Goal: Task Accomplishment & Management: Manage account settings

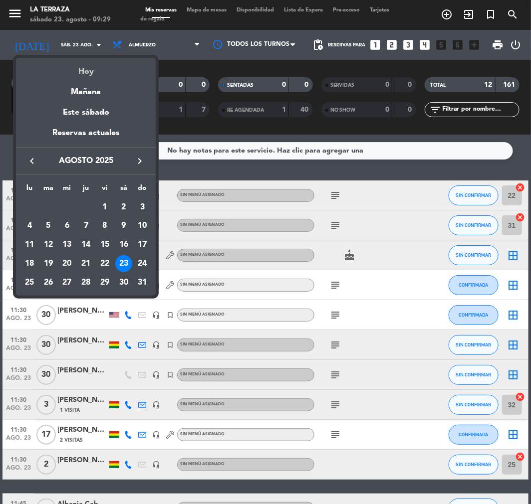
scroll to position [113, 0]
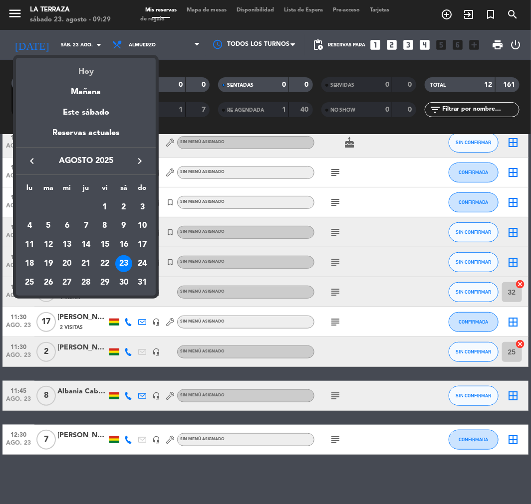
click at [80, 69] on div "Hoy" at bounding box center [86, 68] width 140 height 20
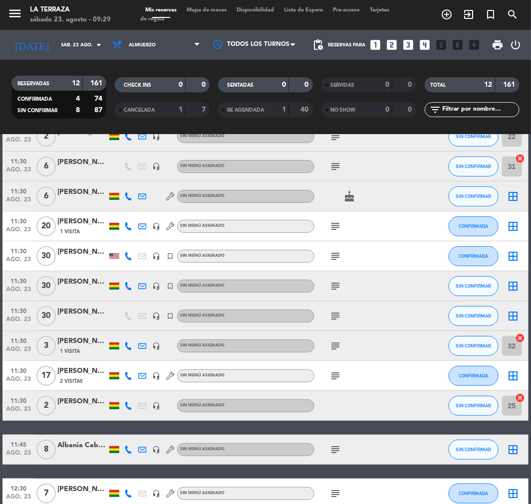
scroll to position [0, 0]
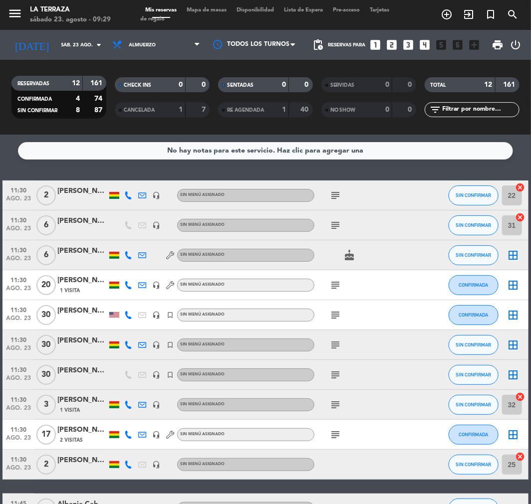
click at [336, 346] on icon "subject" at bounding box center [335, 345] width 12 height 12
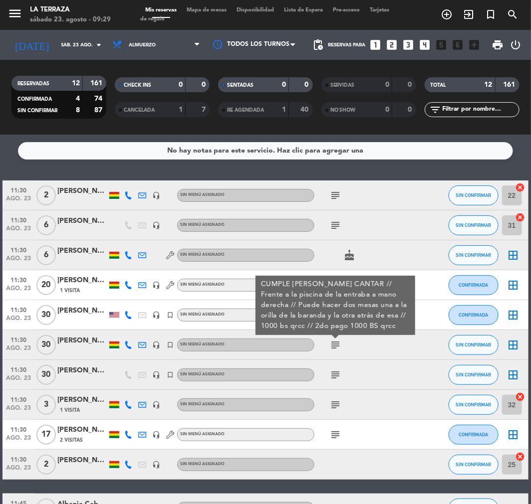
click at [335, 373] on icon "subject" at bounding box center [335, 375] width 12 height 12
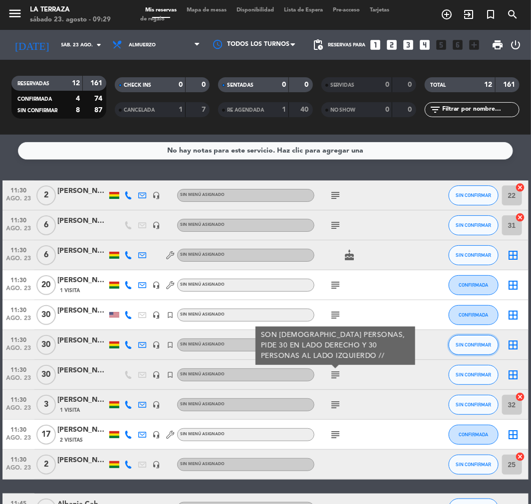
click at [467, 346] on span "SIN CONFIRMAR" at bounding box center [472, 344] width 35 height 5
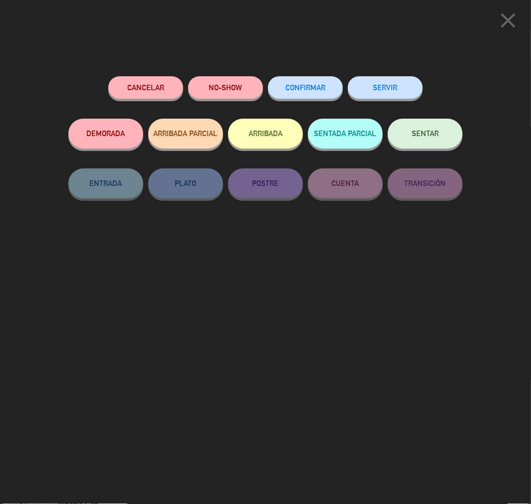
click at [310, 82] on button "CONFIRMAR" at bounding box center [305, 87] width 75 height 22
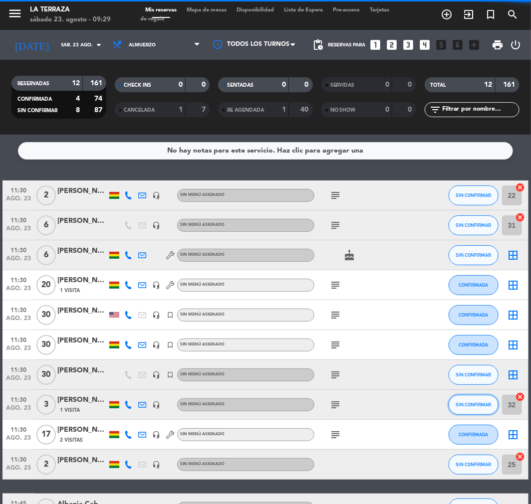
click at [476, 399] on button "SIN CONFIRMAR" at bounding box center [473, 405] width 50 height 20
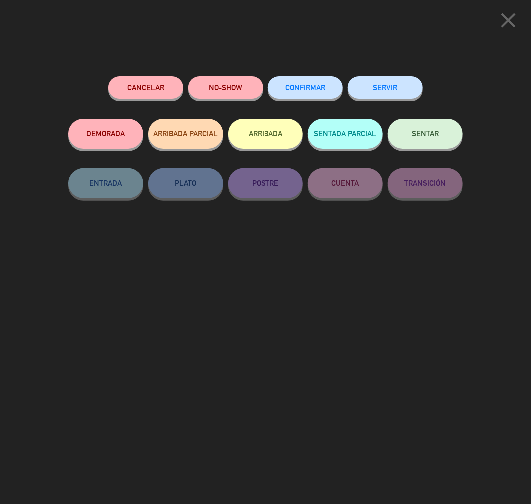
click at [305, 80] on button "CONFIRMAR" at bounding box center [305, 87] width 75 height 22
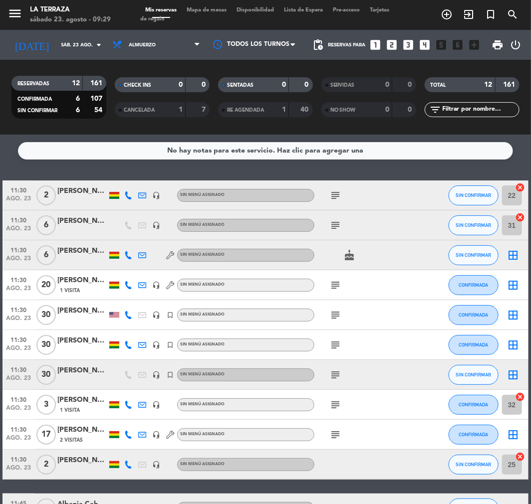
click at [194, 7] on span "Mapa de mesas" at bounding box center [206, 9] width 50 height 5
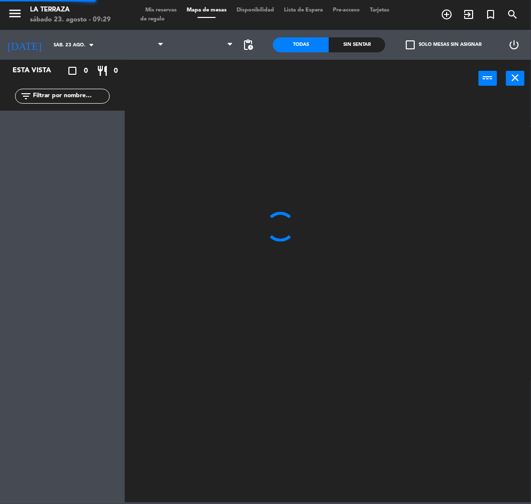
click at [160, 8] on span "Mis reservas" at bounding box center [160, 9] width 41 height 5
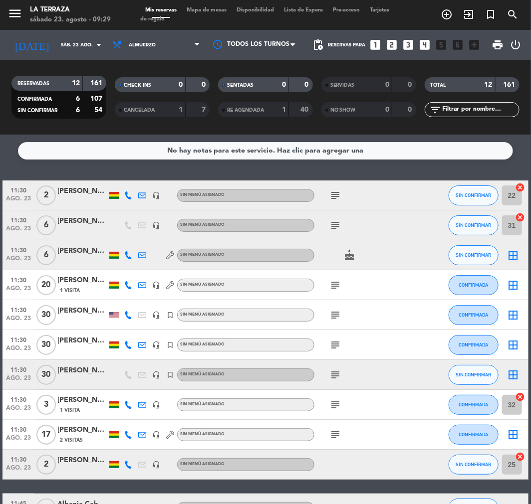
drag, startPoint x: 336, startPoint y: 375, endPoint x: 351, endPoint y: 378, distance: 14.8
click at [335, 375] on icon "subject" at bounding box center [335, 375] width 12 height 12
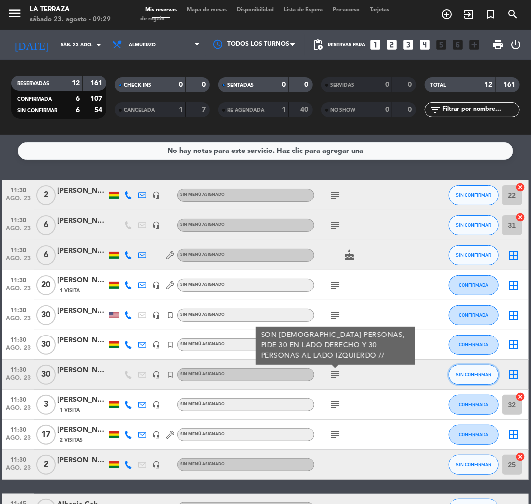
click at [476, 366] on button "SIN CONFIRMAR" at bounding box center [473, 375] width 50 height 20
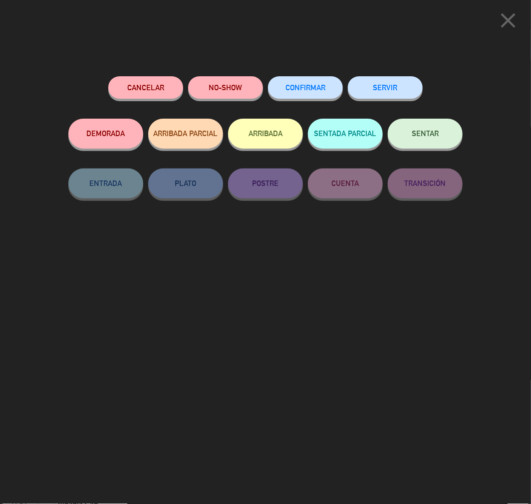
click at [303, 88] on span "CONFIRMAR" at bounding box center [305, 87] width 40 height 8
